Goal: Transaction & Acquisition: Purchase product/service

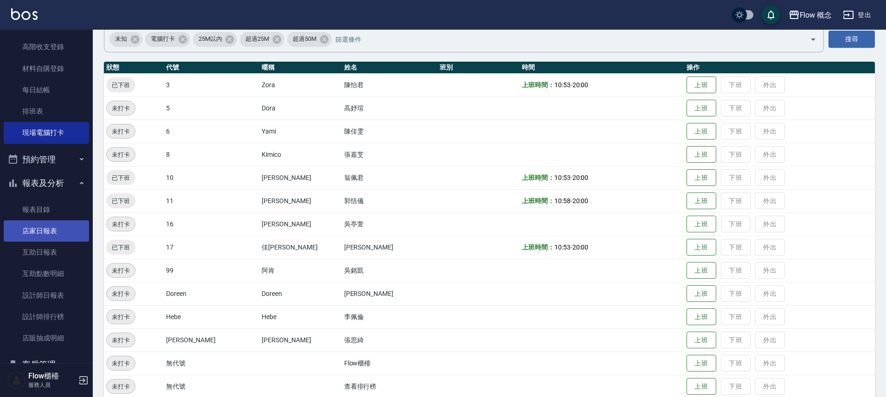
scroll to position [89, 0]
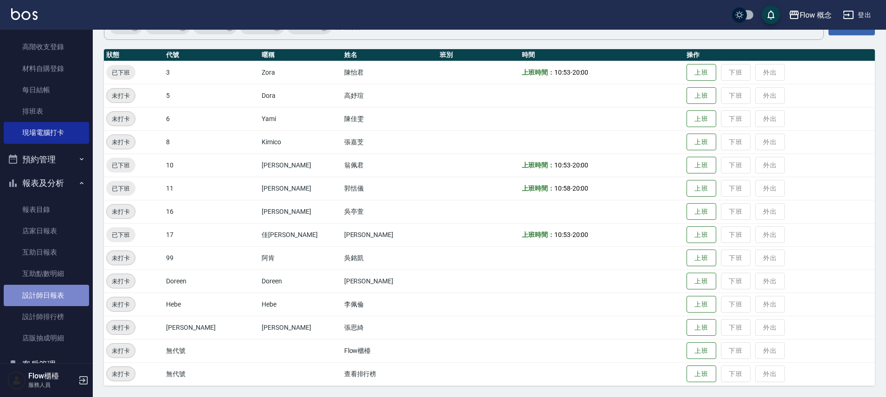
click at [64, 289] on link "設計師日報表" at bounding box center [46, 295] width 85 height 21
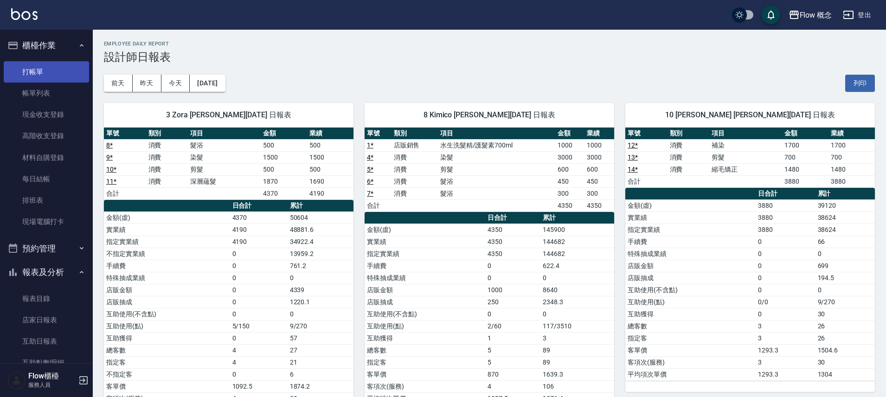
drag, startPoint x: 75, startPoint y: 76, endPoint x: 83, endPoint y: 75, distance: 8.5
click at [75, 76] on link "打帳單" at bounding box center [46, 71] width 85 height 21
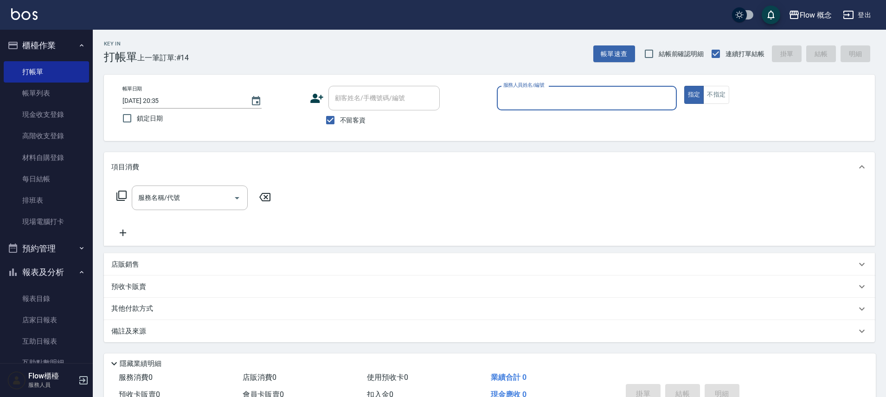
click at [516, 97] on input "服務人員姓名/編號" at bounding box center [587, 98] width 172 height 16
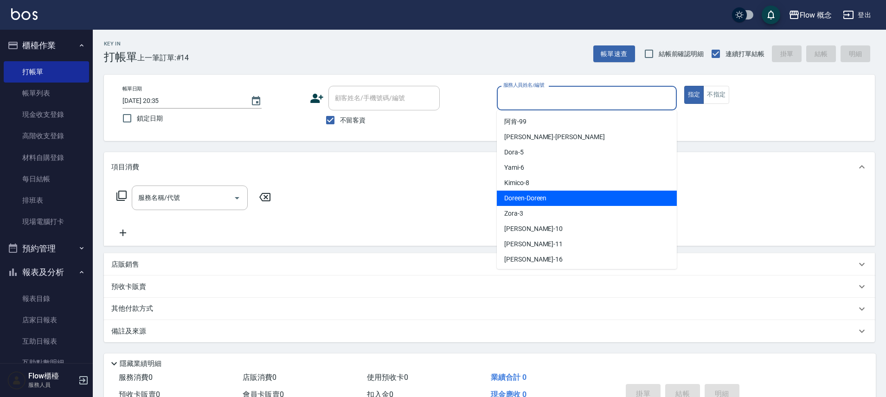
click at [556, 192] on div "Doreen -Doreen" at bounding box center [587, 198] width 180 height 15
type input "Doreen-Doreen"
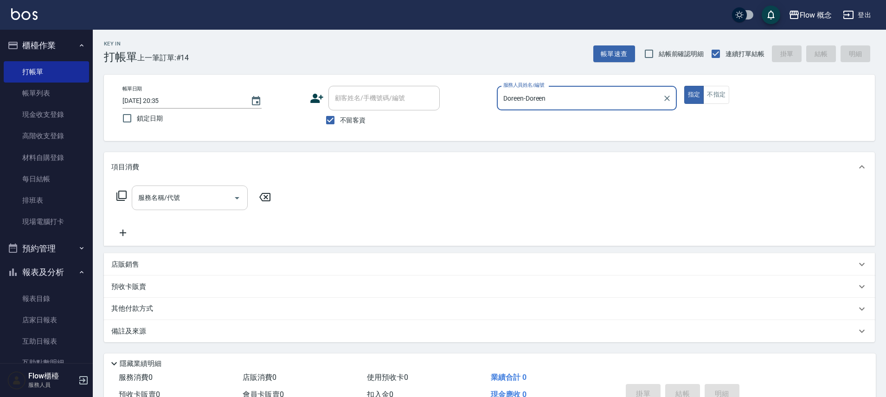
click at [152, 203] on input "服務名稱/代號" at bounding box center [183, 198] width 94 height 16
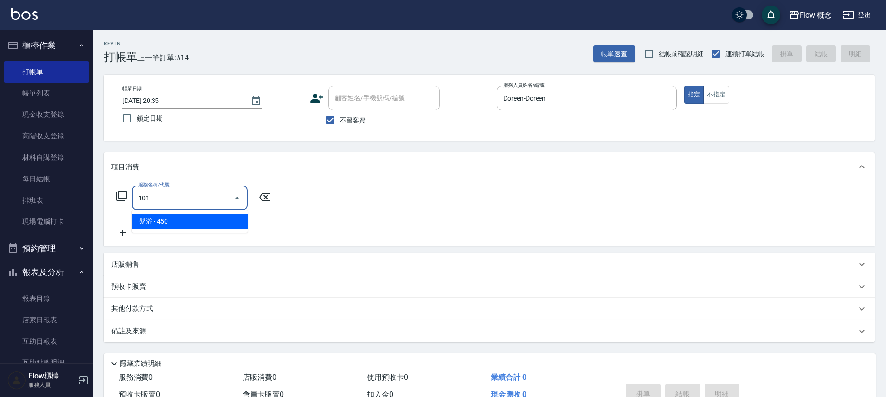
type input "髮浴 (101)"
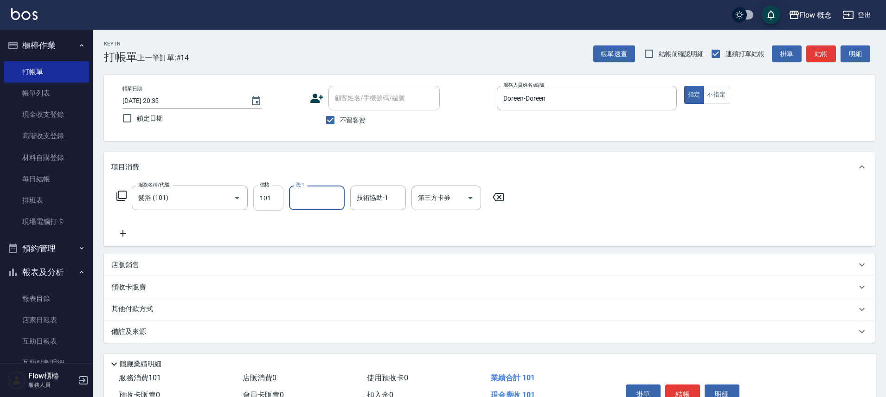
click at [273, 195] on input "101" at bounding box center [268, 197] width 30 height 25
type input "400"
click at [683, 383] on div "掛單 結帳 明細" at bounding box center [682, 395] width 121 height 29
click at [677, 386] on button "結帳" at bounding box center [682, 393] width 35 height 19
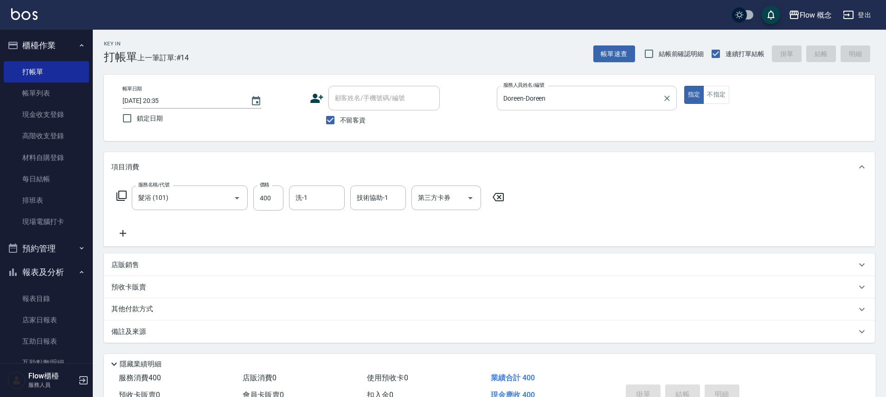
type input "[DATE] 20:36"
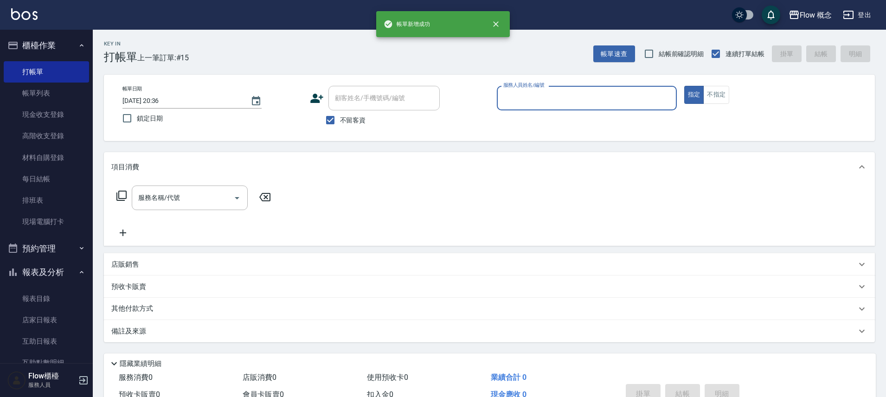
click at [581, 101] on input "服務人員姓名/編號" at bounding box center [587, 98] width 172 height 16
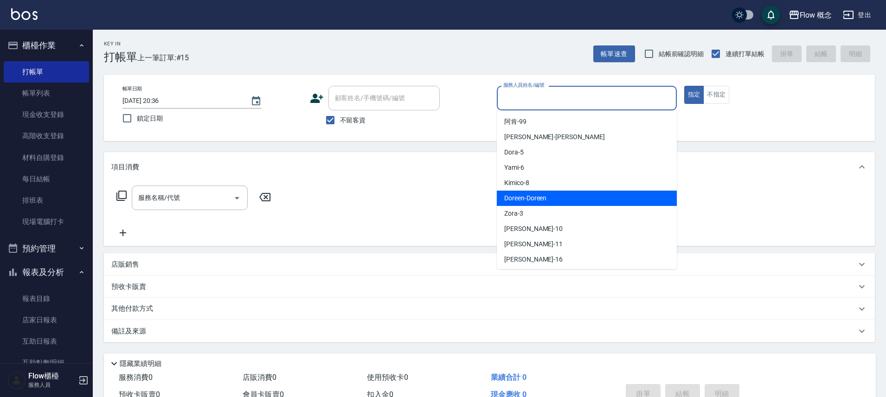
click at [562, 198] on div "Doreen -Doreen" at bounding box center [587, 198] width 180 height 15
type input "Doreen-Doreen"
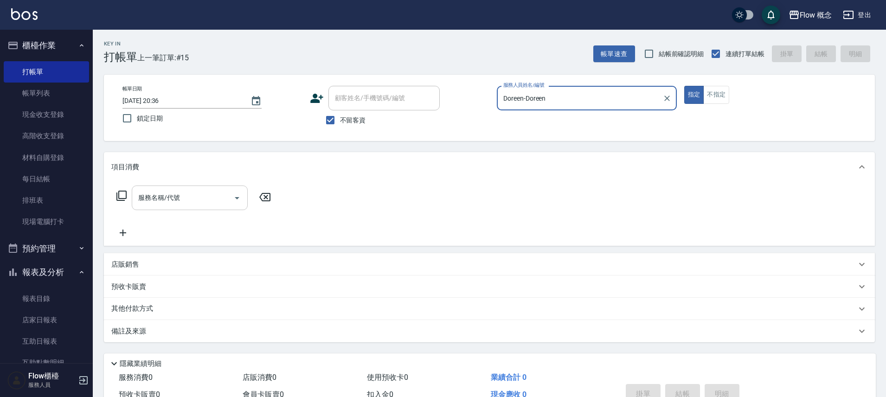
click at [176, 192] on input "服務名稱/代號" at bounding box center [183, 198] width 94 height 16
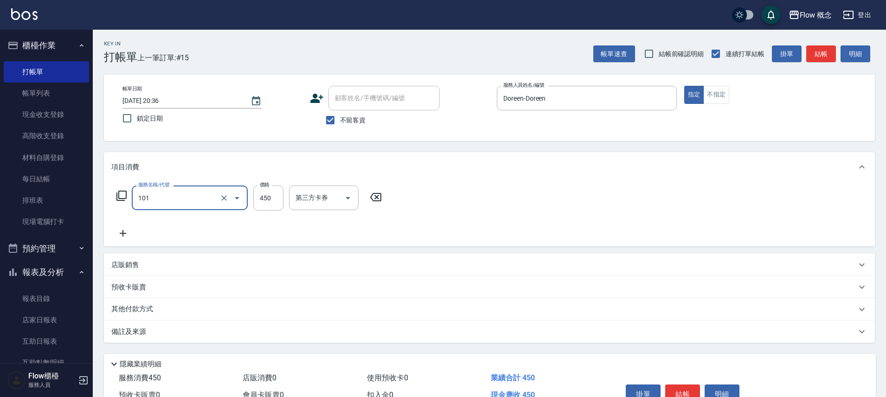
type input "髮浴 (101)"
type input "600"
click at [675, 388] on button "結帳" at bounding box center [682, 393] width 35 height 19
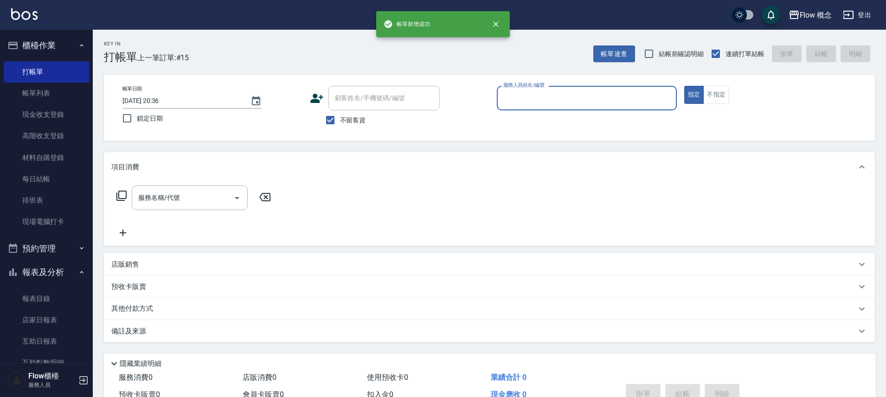
click at [617, 98] on input "服務人員姓名/編號" at bounding box center [587, 98] width 172 height 16
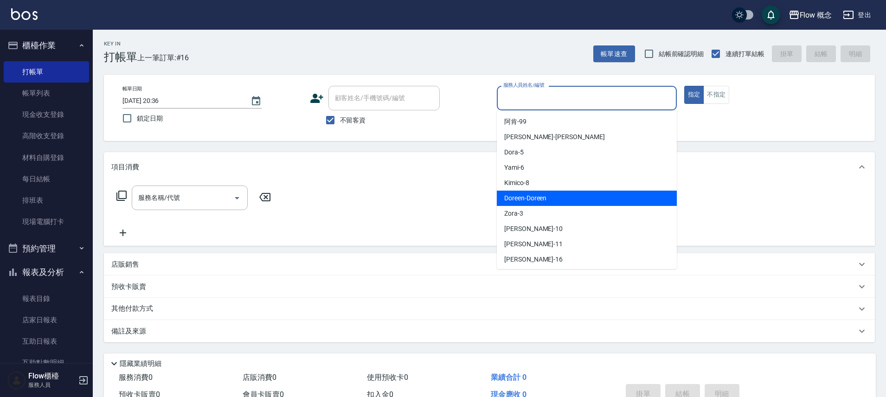
click at [524, 199] on span "Doreen -Doreen" at bounding box center [525, 198] width 42 height 10
type input "Doreen-Doreen"
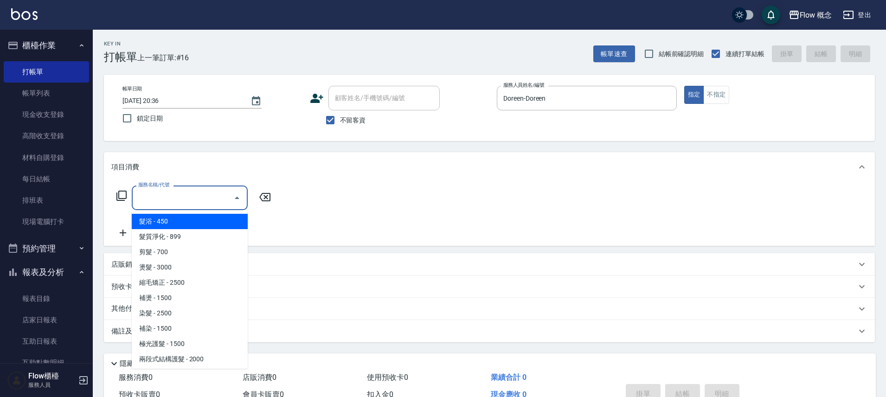
click at [158, 195] on input "服務名稱/代號" at bounding box center [183, 198] width 94 height 16
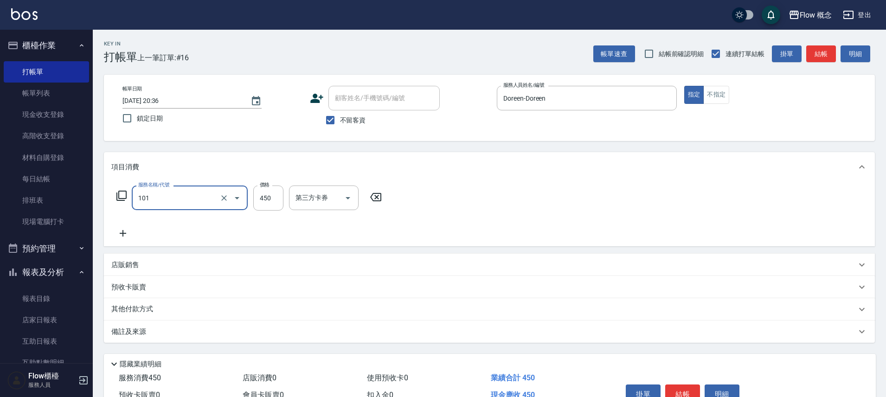
type input "髮浴 (101)"
type input "2000"
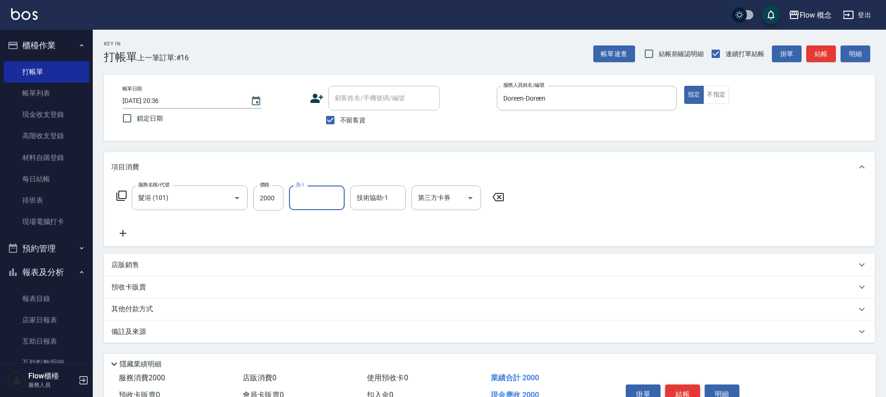
click at [684, 390] on button "結帳" at bounding box center [682, 393] width 35 height 19
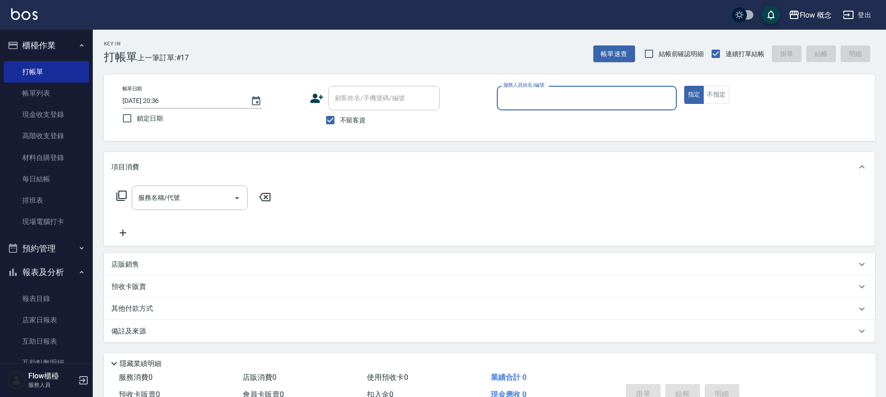
scroll to position [209, 0]
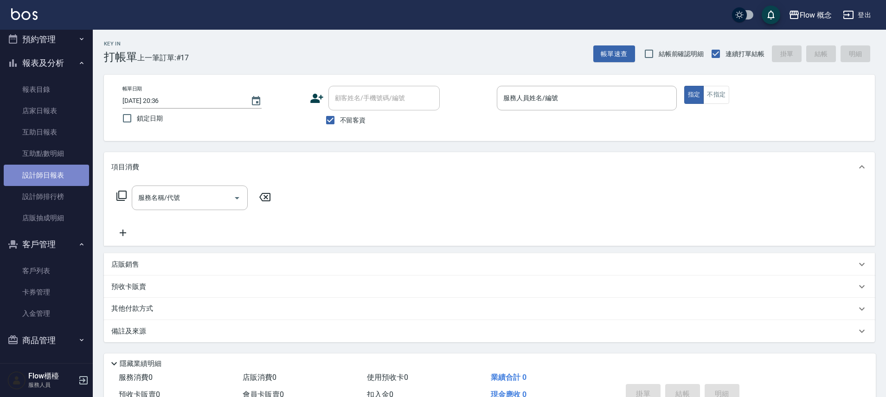
click at [57, 172] on link "設計師日報表" at bounding box center [46, 175] width 85 height 21
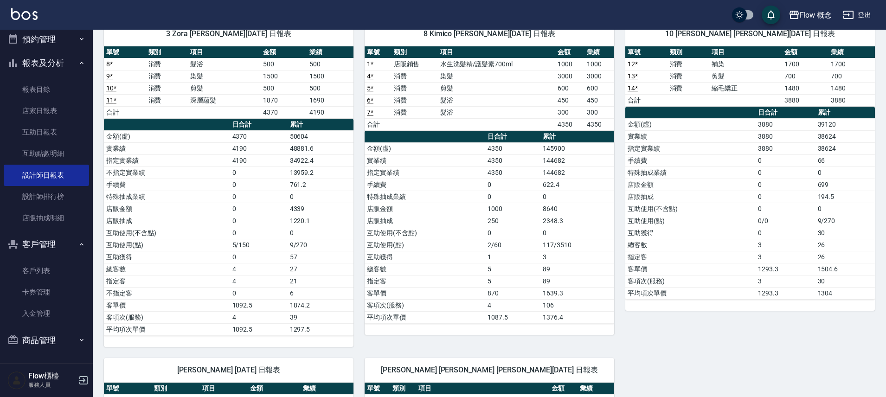
scroll to position [212, 0]
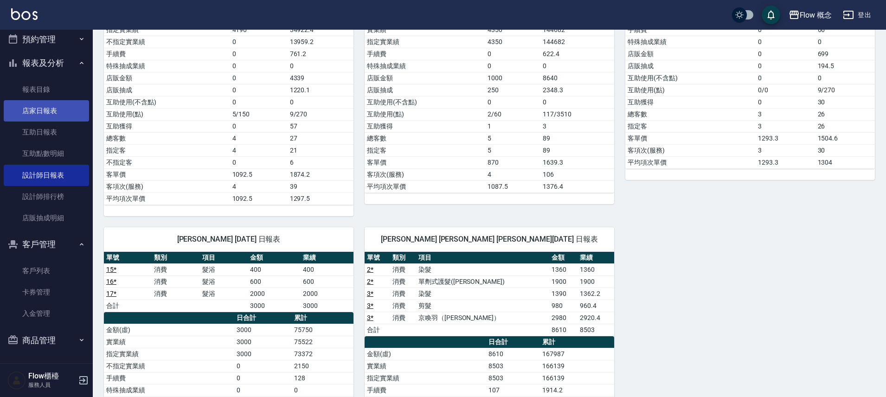
click at [43, 112] on link "店家日報表" at bounding box center [46, 110] width 85 height 21
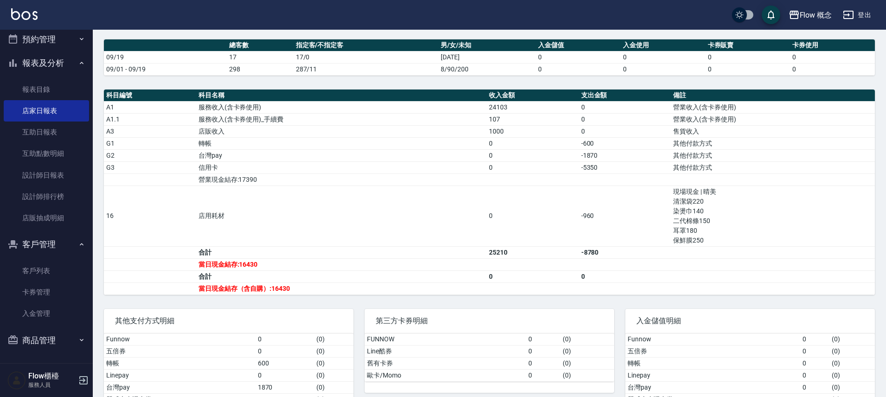
scroll to position [289, 0]
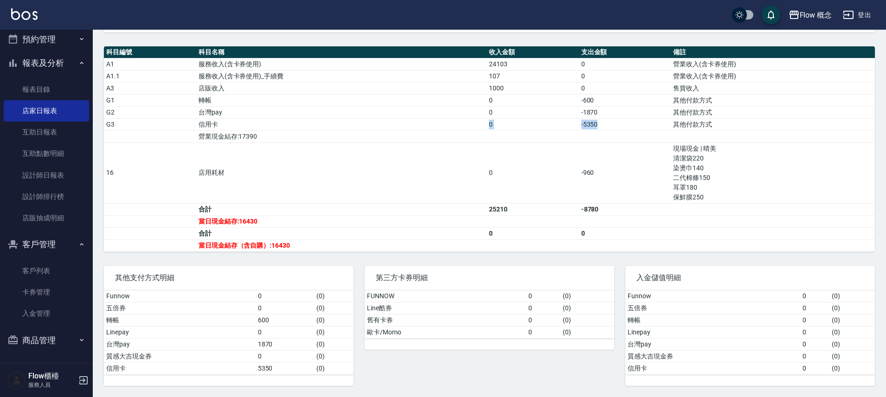
drag, startPoint x: 224, startPoint y: 125, endPoint x: 613, endPoint y: 125, distance: 390.0
click at [613, 125] on tr "G3 信用卡 0 -5350 其他付款方式" at bounding box center [489, 124] width 771 height 12
click at [613, 127] on td "-5350" at bounding box center [625, 124] width 92 height 12
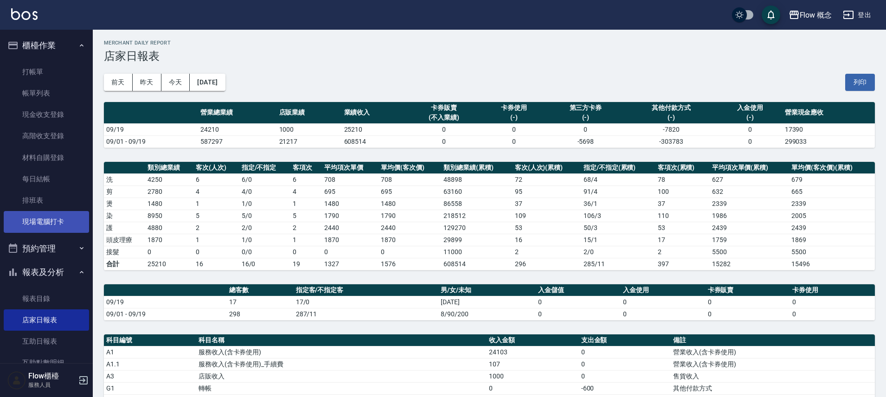
scroll to position [0, 0]
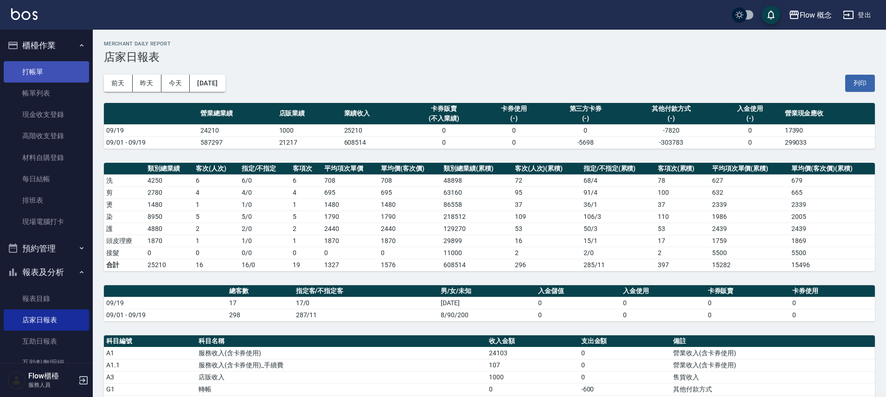
click at [46, 66] on link "打帳單" at bounding box center [46, 71] width 85 height 21
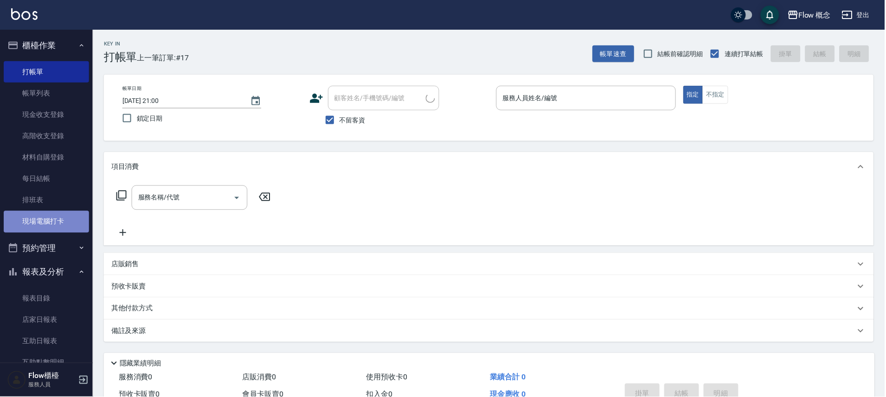
click at [52, 223] on link "現場電腦打卡" at bounding box center [46, 221] width 85 height 21
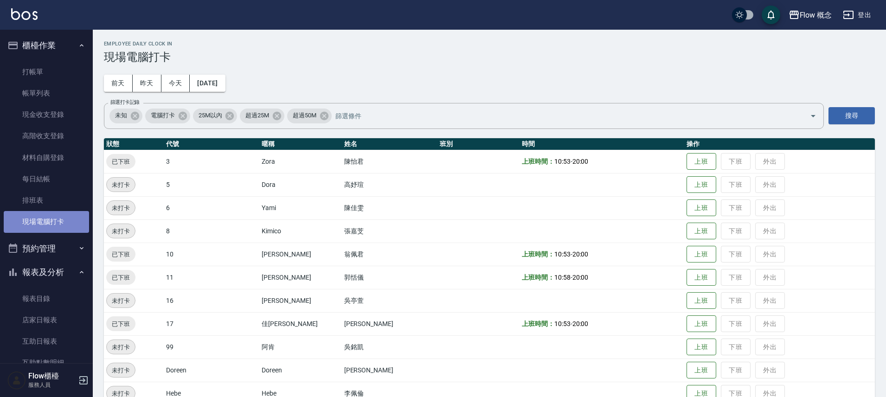
click at [52, 223] on link "現場電腦打卡" at bounding box center [46, 221] width 85 height 21
